Goal: Information Seeking & Learning: Find specific fact

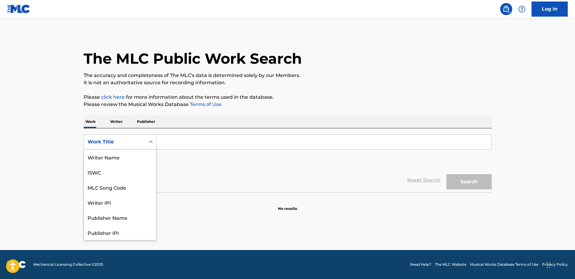
click at [114, 143] on div "Work Title" at bounding box center [114, 141] width 54 height 7
click at [41, 138] on main "The MLC Public Work Search The accuracy and completeness of The MLC's data is d…" at bounding box center [287, 134] width 575 height 232
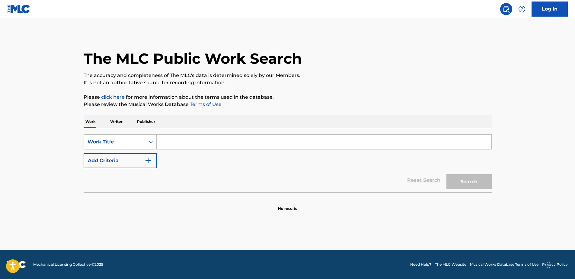
click at [164, 138] on input "Search Form" at bounding box center [324, 142] width 335 height 14
paste input "PARADOX"
type input "PARADOX"
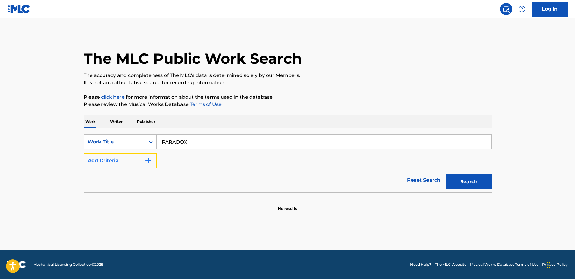
click at [112, 165] on button "Add Criteria" at bounding box center [120, 160] width 73 height 15
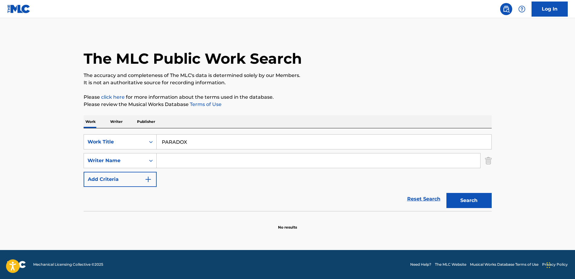
click at [178, 159] on input "Search Form" at bounding box center [318, 160] width 323 height 14
type input "MITS"
click at [470, 202] on button "Search" at bounding box center [468, 200] width 45 height 15
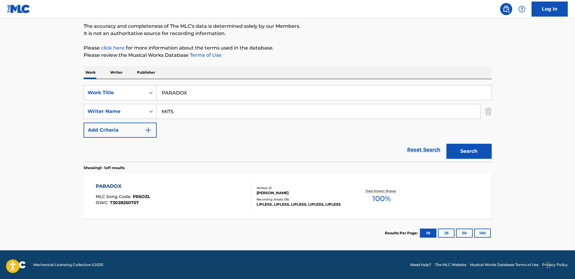
scroll to position [49, 0]
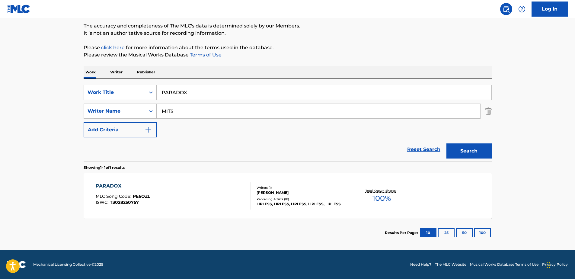
click at [107, 184] on div "PARADOX" at bounding box center [123, 185] width 54 height 7
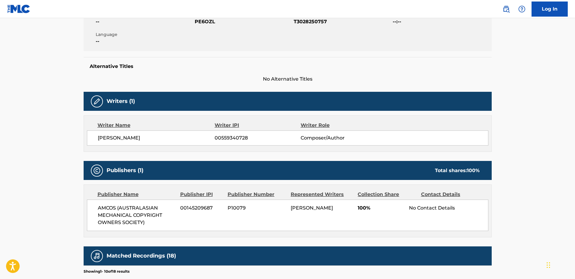
scroll to position [181, 0]
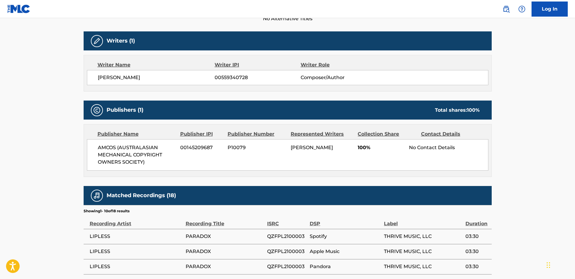
scroll to position [49, 0]
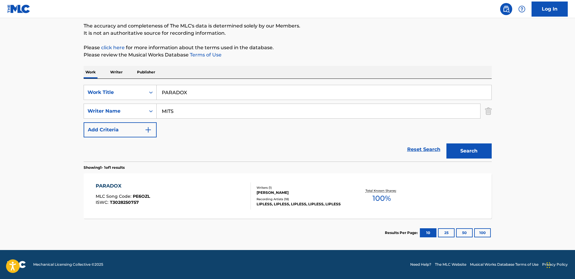
drag, startPoint x: 204, startPoint y: 93, endPoint x: 40, endPoint y: 82, distance: 164.2
click at [46, 80] on main "The MLC Public Work Search The accuracy and completeness of The MLC's data is d…" at bounding box center [287, 109] width 575 height 281
paste input "DISCO NIGHT"
type input "DISCO NIGHT"
drag, startPoint x: 183, startPoint y: 110, endPoint x: 22, endPoint y: 98, distance: 160.7
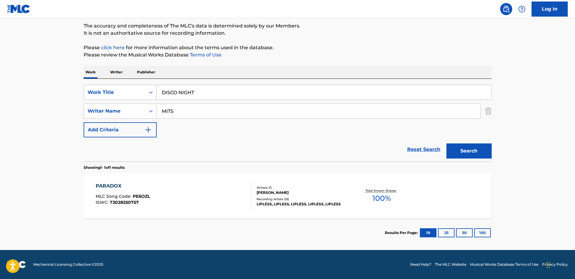
click at [22, 98] on main "The MLC Public Work Search The accuracy and completeness of The MLC's data is d…" at bounding box center [287, 109] width 575 height 281
click at [199, 111] on input "Search Form" at bounding box center [318, 111] width 323 height 14
paste input "[PERSON_NAME]"
type input "[PERSON_NAME]"
click at [461, 144] on button "Search" at bounding box center [468, 150] width 45 height 15
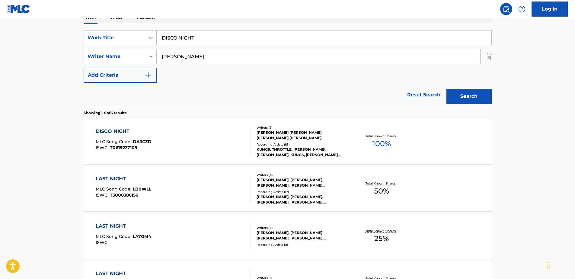
scroll to position [110, 0]
